Goal: Complete application form: Complete application form

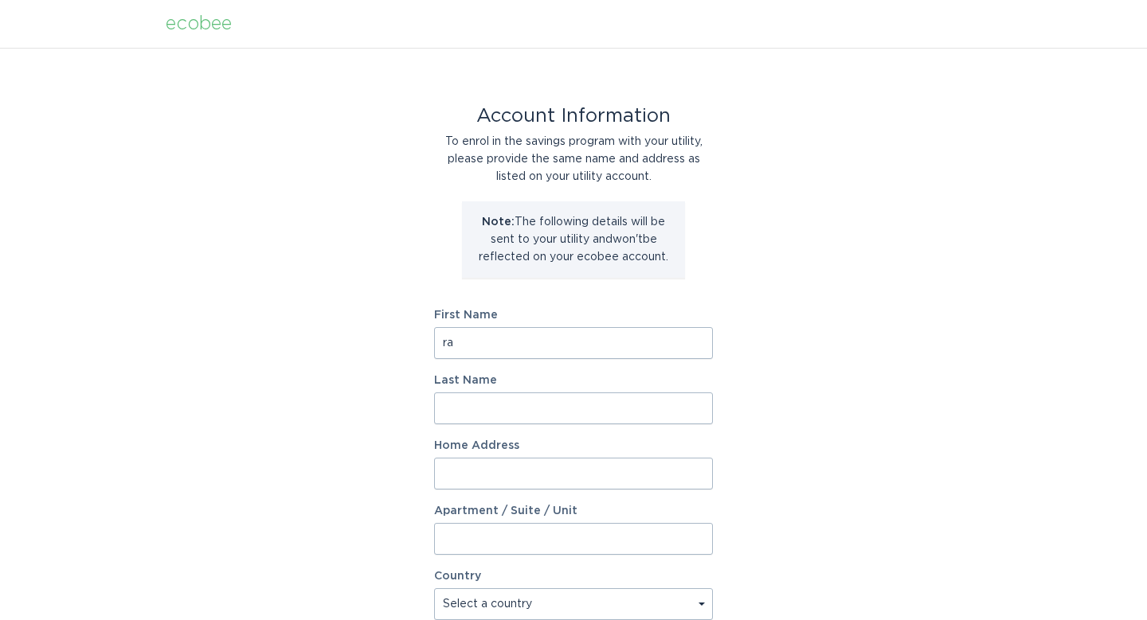
type input "r"
type input "Cara"
type input "[PERSON_NAME]"
type input "[STREET_ADDRESS]"
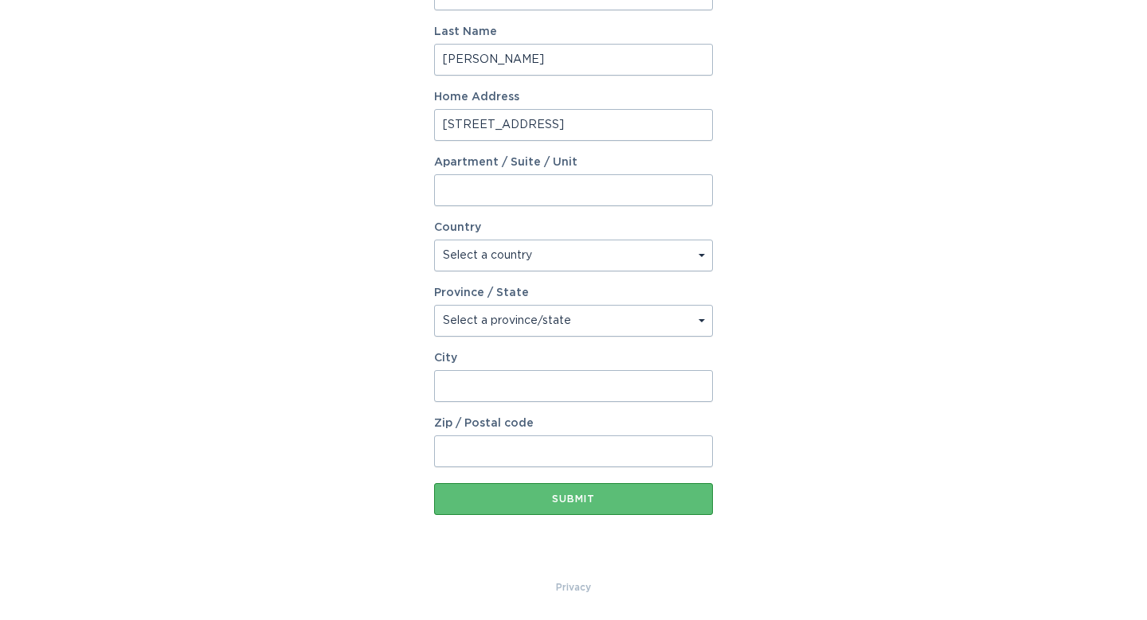
scroll to position [349, 0]
select select "US"
select select "IL"
type input "Columbia"
type input "62236"
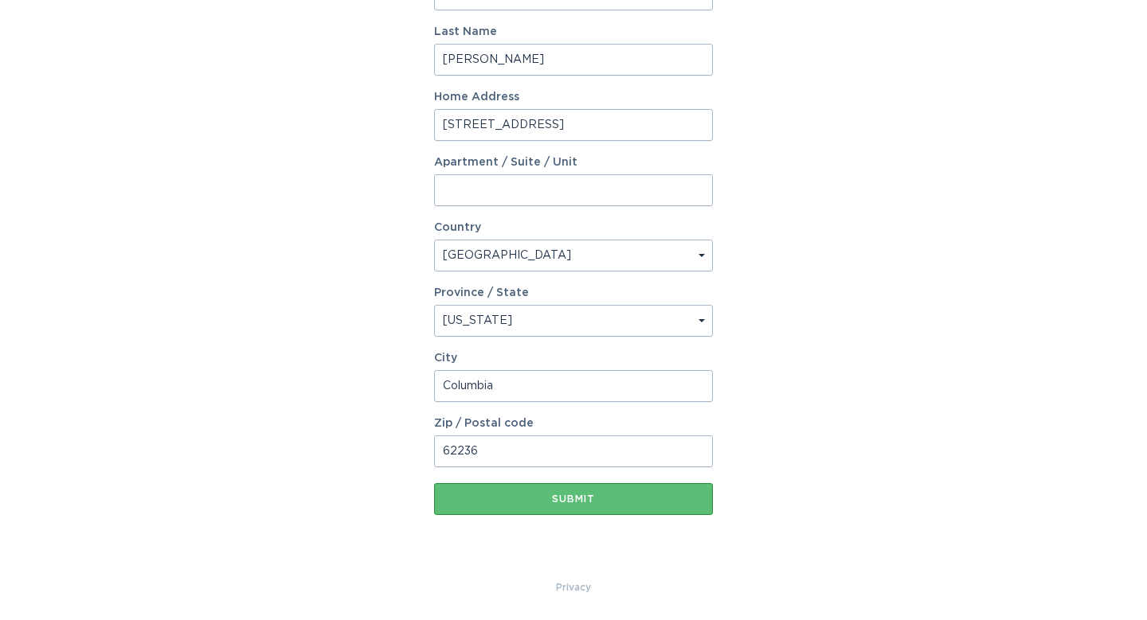
click at [1013, 376] on div "Account Information To enrol in the savings program with your utility, please p…" at bounding box center [573, 139] width 1147 height 880
click at [635, 496] on div "Submit" at bounding box center [573, 499] width 263 height 10
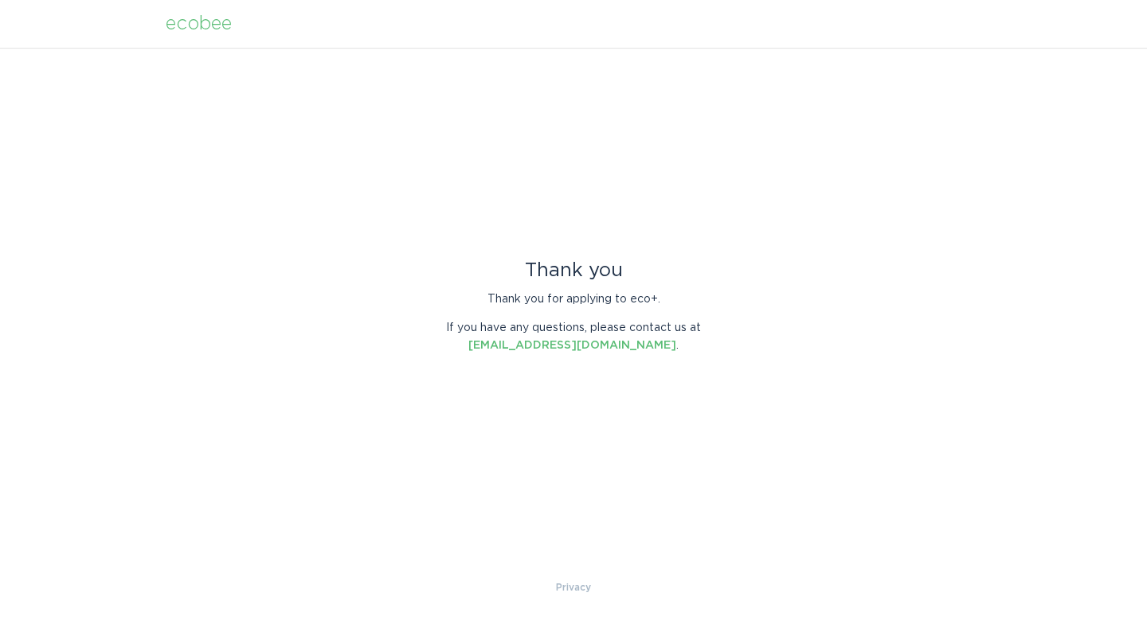
scroll to position [0, 0]
